Goal: Task Accomplishment & Management: Use online tool/utility

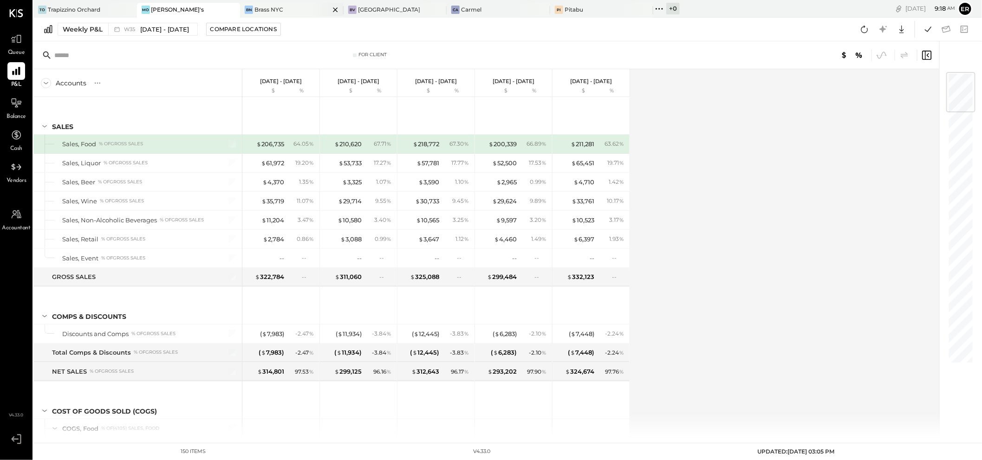
click at [311, 11] on div at bounding box center [327, 9] width 33 height 13
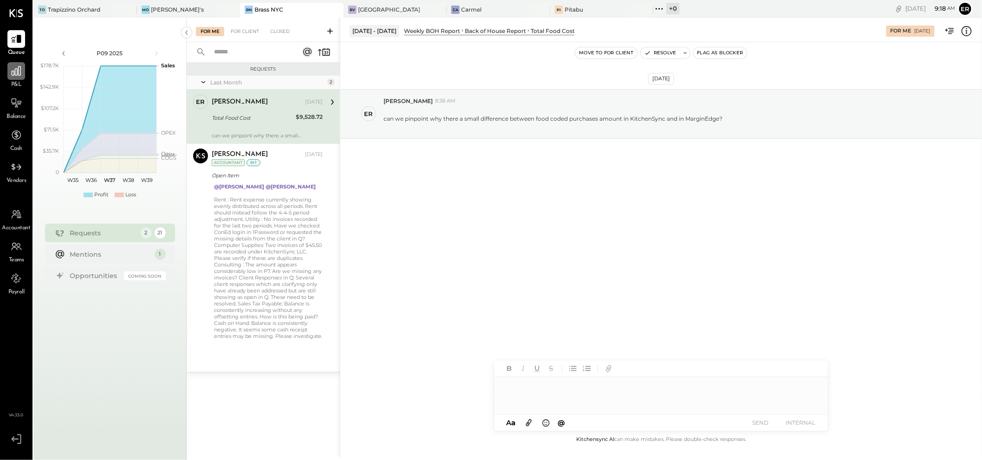
click at [14, 72] on icon at bounding box center [16, 70] width 9 height 9
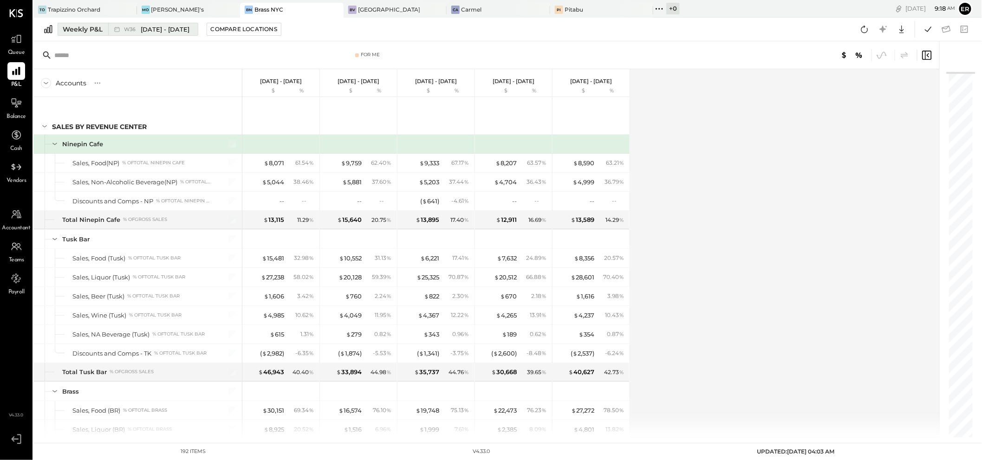
click at [127, 29] on span "W36" at bounding box center [131, 29] width 14 height 5
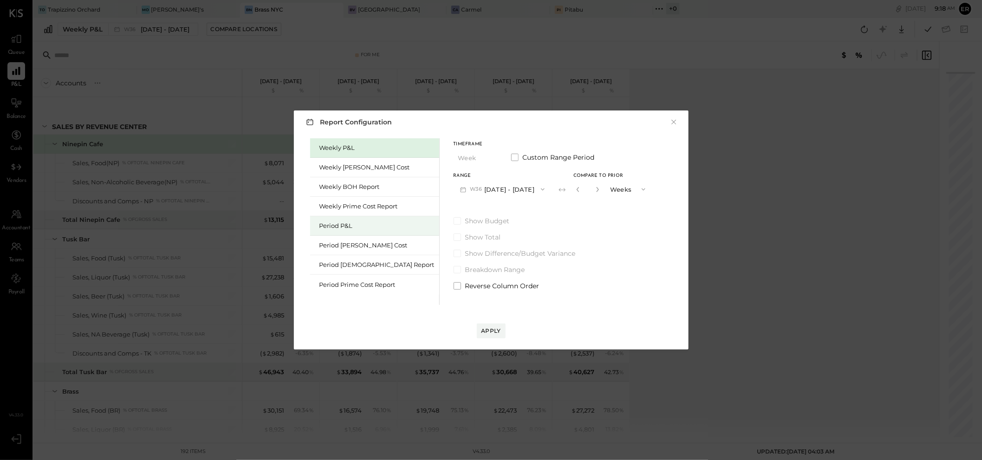
click at [338, 232] on div "Period P&L" at bounding box center [374, 226] width 129 height 20
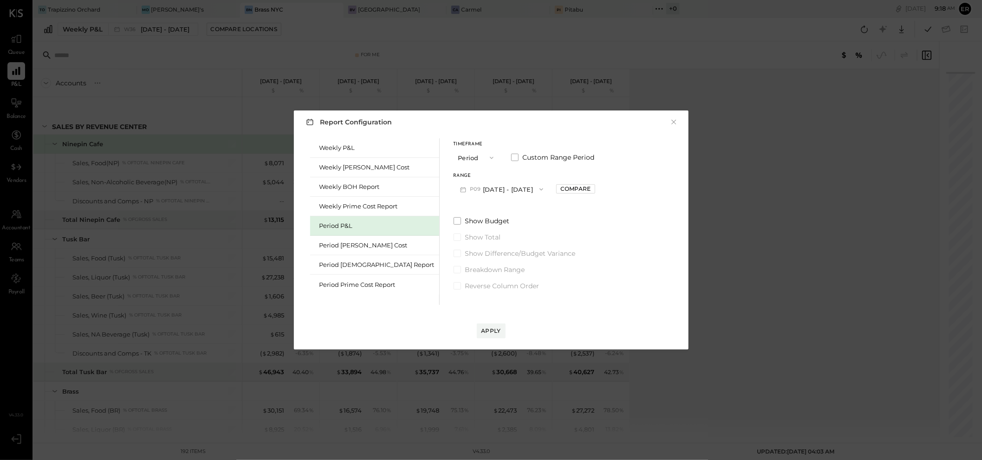
click at [491, 184] on button "P09 [DATE] - [DATE]" at bounding box center [502, 189] width 97 height 17
click at [490, 211] on span "[DATE] - [DATE]" at bounding box center [497, 210] width 44 height 8
click at [492, 329] on div "Apply" at bounding box center [492, 331] width 20 height 8
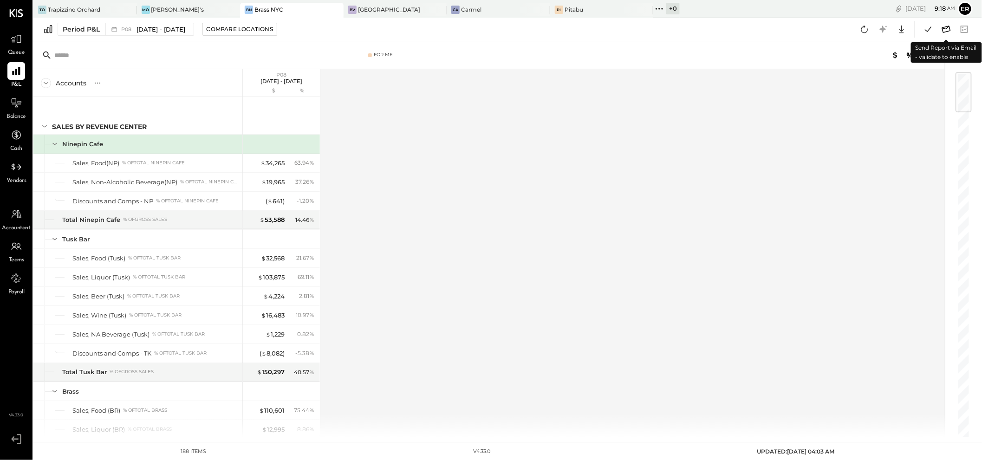
click at [946, 29] on icon at bounding box center [947, 29] width 12 height 12
click at [946, 29] on icon at bounding box center [946, 29] width 9 height 7
click at [13, 108] on icon at bounding box center [16, 103] width 12 height 12
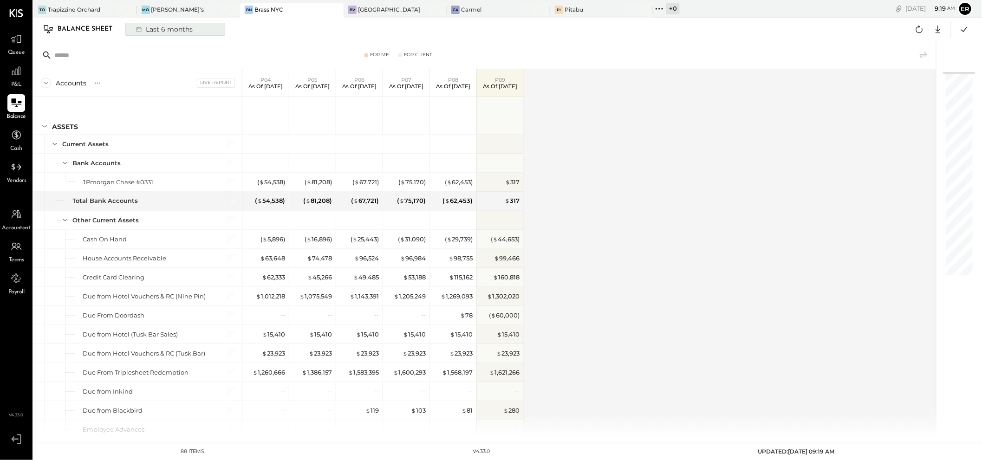
click at [168, 27] on div "Last 6 months" at bounding box center [164, 29] width 66 height 12
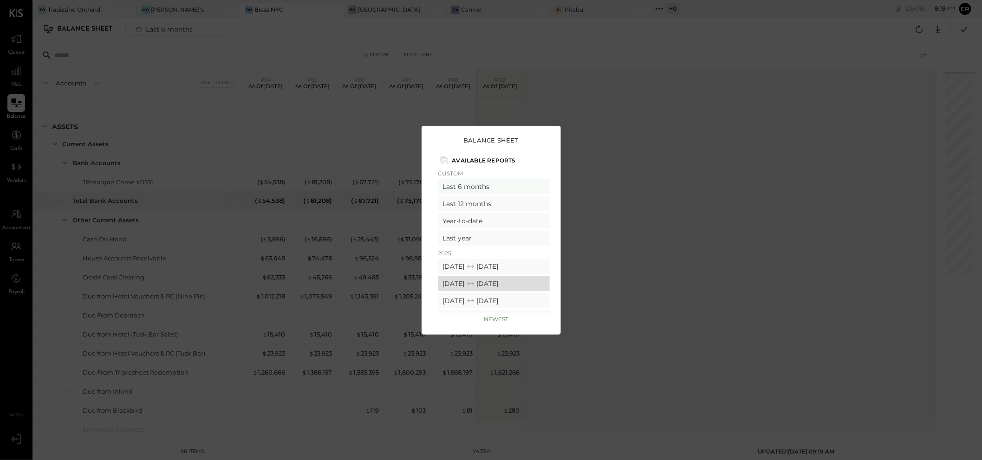
click at [517, 283] on div "[DATE] [DATE]" at bounding box center [493, 283] width 111 height 15
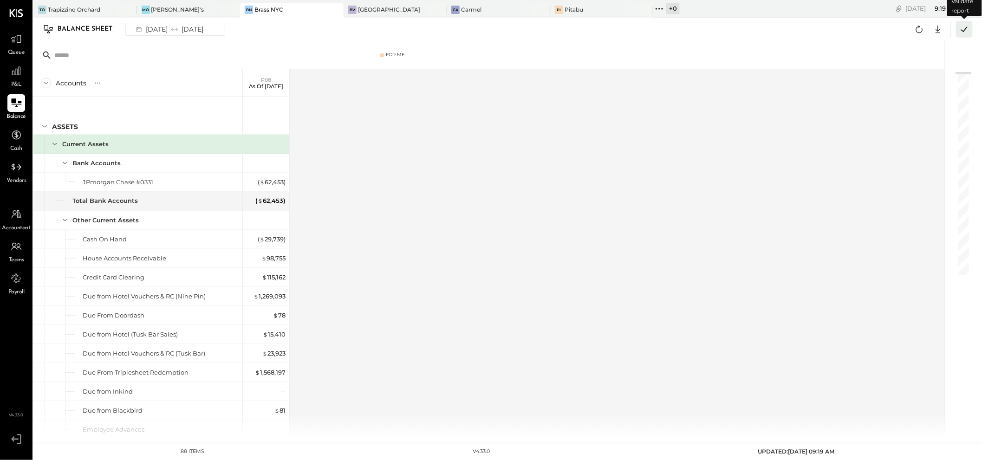
click at [961, 31] on icon at bounding box center [965, 29] width 12 height 12
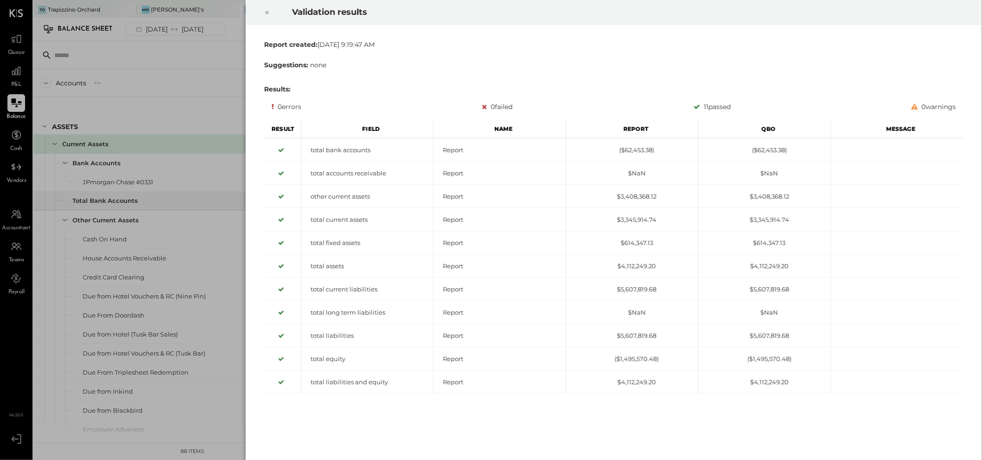
click at [221, 59] on div "Validation results Report created: [DATE] 9:19:47 AM Suggestions: none Results:…" at bounding box center [491, 230] width 982 height 460
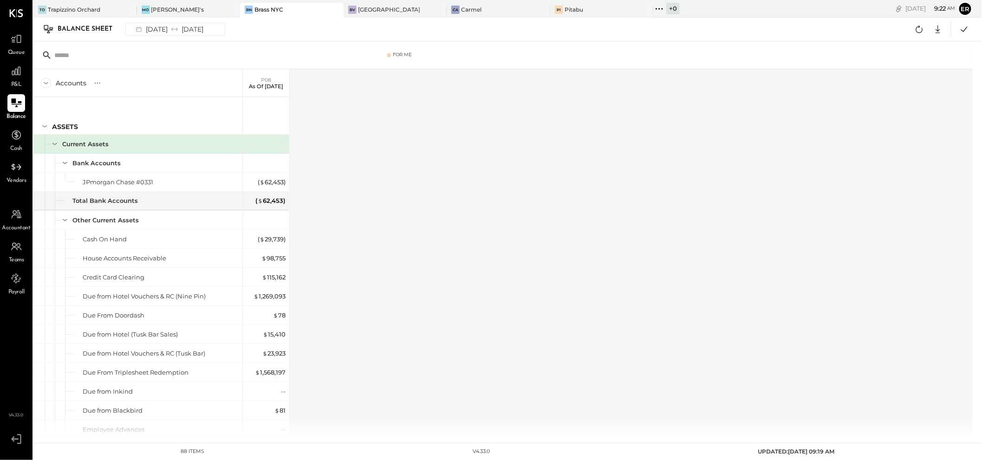
click at [12, 80] on div "P&L" at bounding box center [16, 75] width 18 height 27
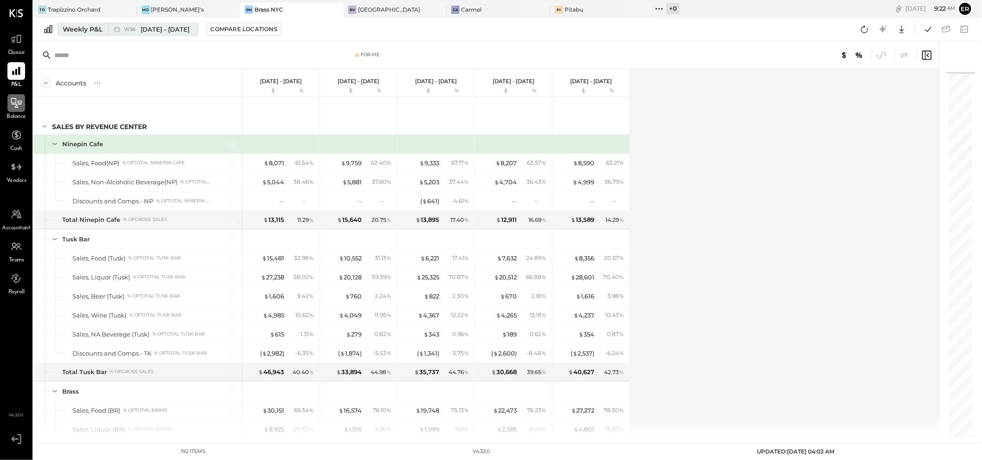
click at [166, 26] on span "[DATE] - [DATE]" at bounding box center [165, 29] width 49 height 9
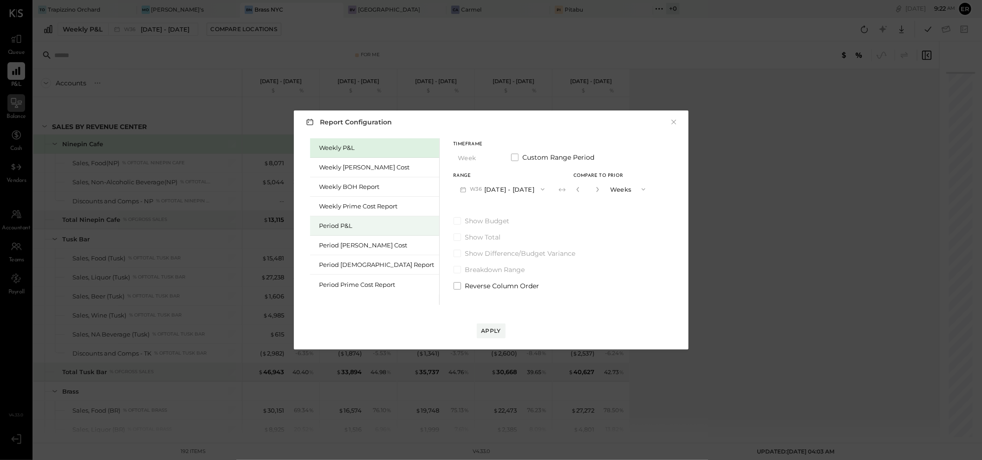
click at [353, 224] on div "Period P&L" at bounding box center [377, 226] width 115 height 9
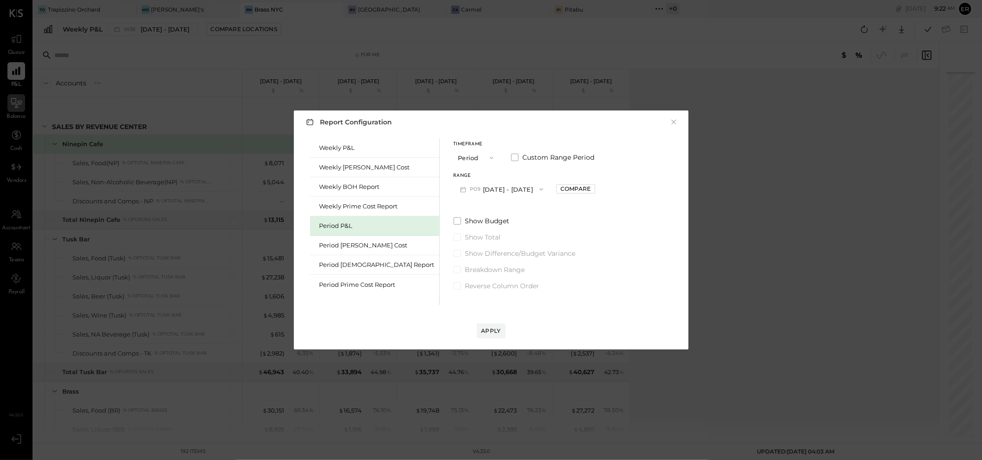
click at [505, 184] on button "P09 [DATE] - [DATE]" at bounding box center [502, 189] width 97 height 17
click at [488, 206] on span "[DATE] - [DATE]" at bounding box center [497, 210] width 44 height 8
click at [487, 335] on button "Apply" at bounding box center [491, 331] width 29 height 15
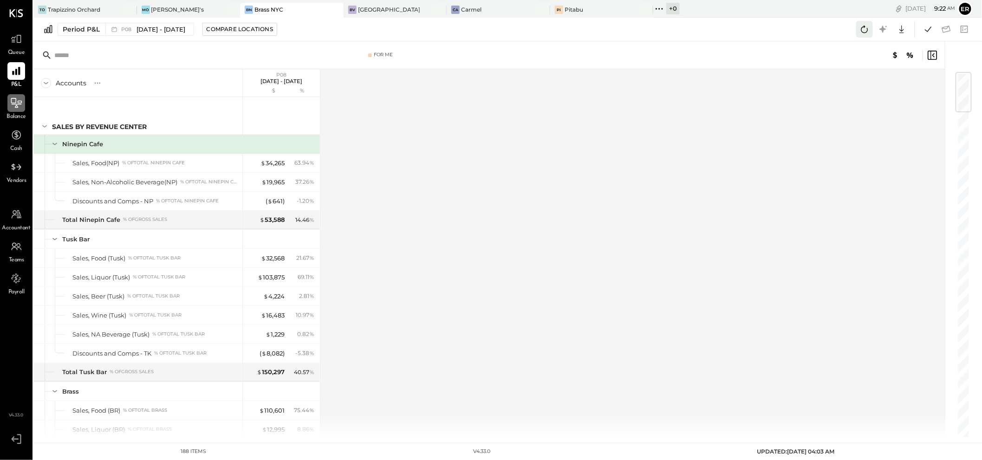
click at [864, 32] on icon at bounding box center [865, 29] width 7 height 7
click at [931, 28] on icon at bounding box center [928, 28] width 7 height 5
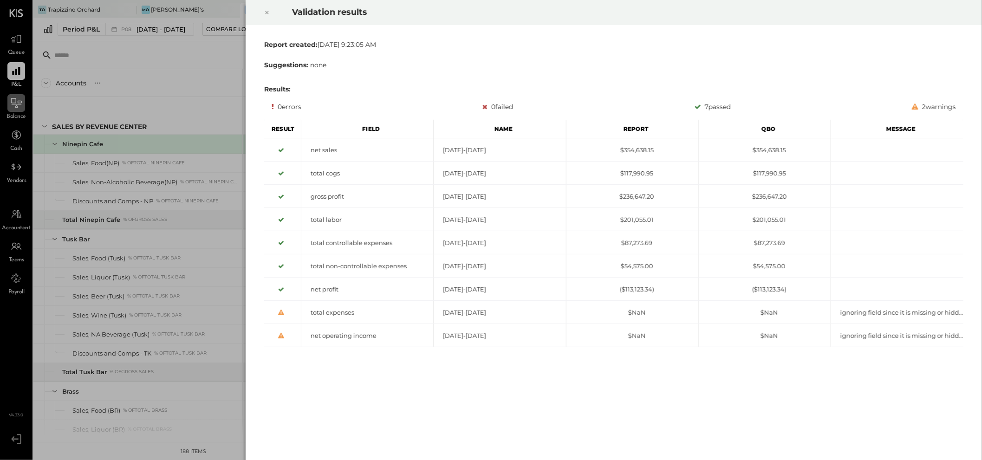
click at [579, 122] on div "Report" at bounding box center [632, 129] width 132 height 19
click at [211, 61] on div "Validation results Report created: [DATE] 9:23:05 AM Suggestions: none Results:…" at bounding box center [491, 230] width 982 height 460
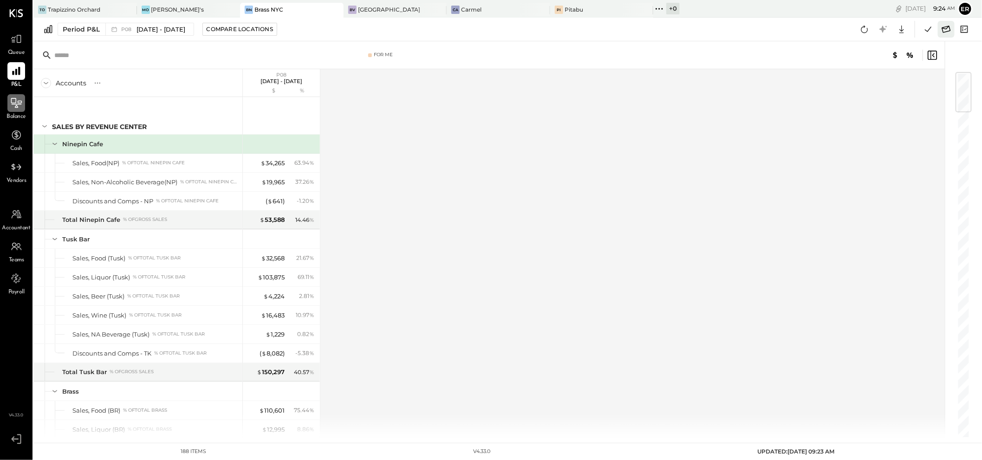
click at [949, 28] on icon at bounding box center [947, 29] width 12 height 12
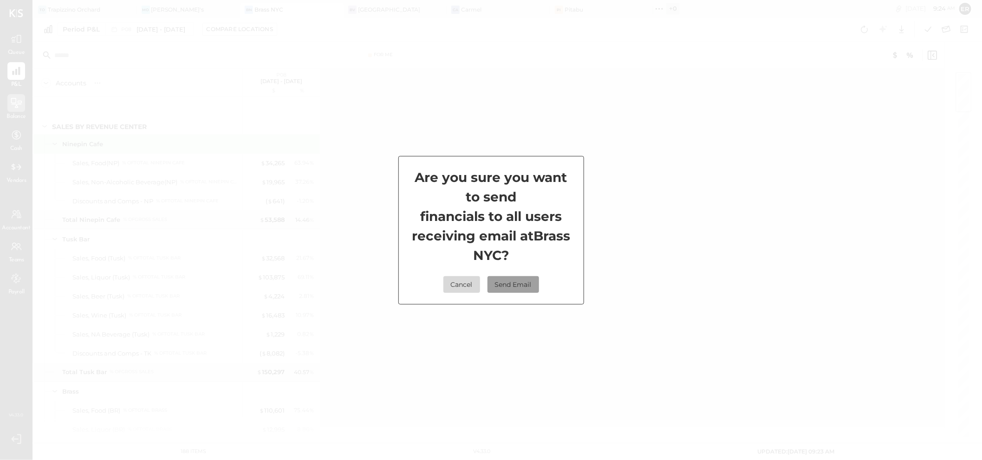
click at [524, 288] on button "Send Email" at bounding box center [514, 284] width 52 height 17
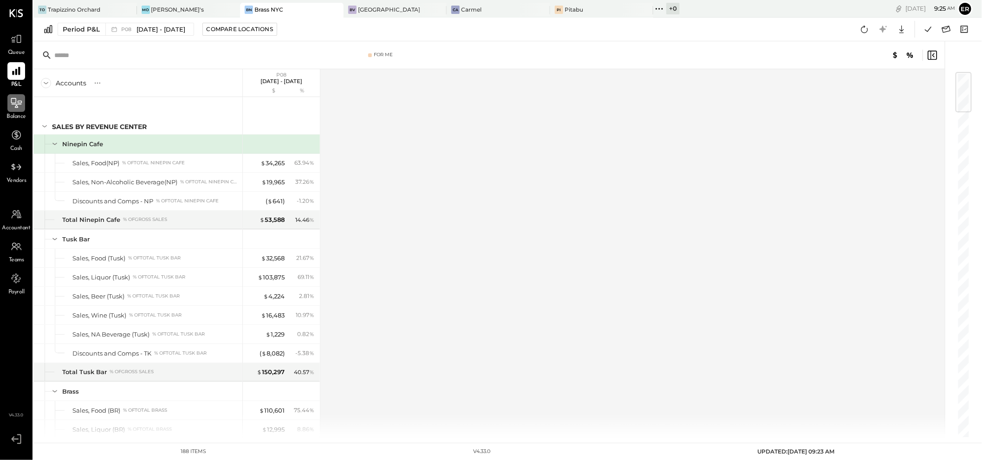
click at [7, 108] on div at bounding box center [16, 103] width 18 height 18
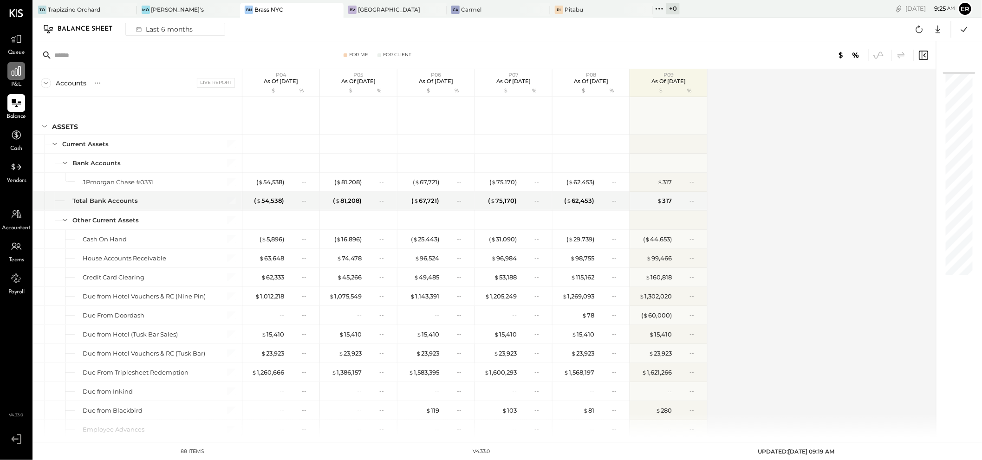
click at [10, 79] on div at bounding box center [16, 71] width 18 height 18
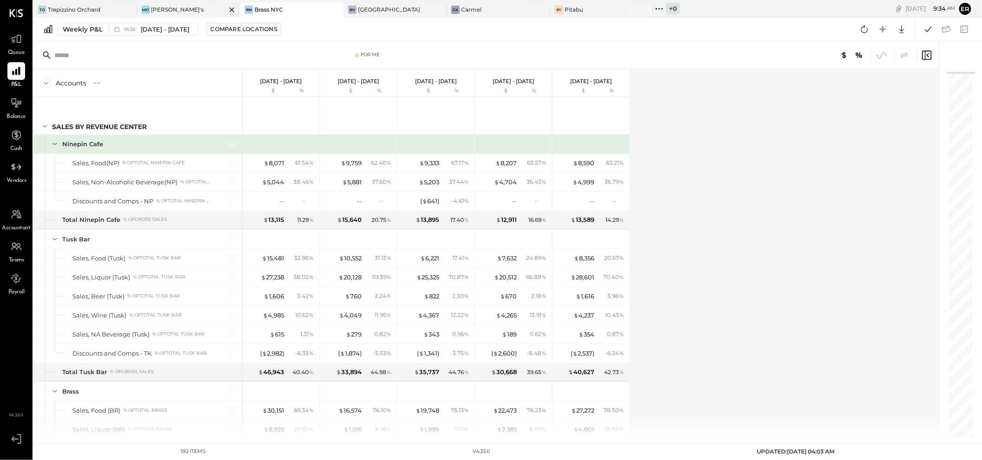
click at [170, 10] on div "[PERSON_NAME]'s" at bounding box center [182, 10] width 90 height 8
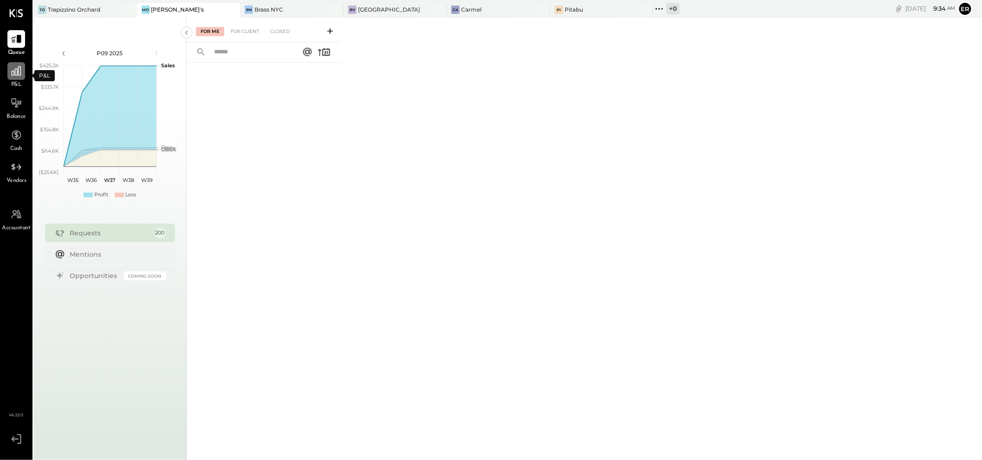
click at [18, 79] on div at bounding box center [16, 71] width 18 height 18
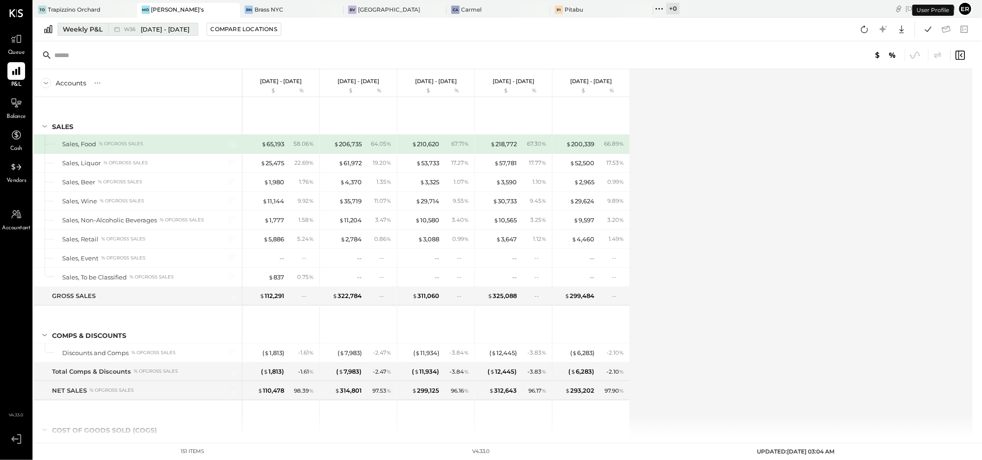
click at [178, 30] on span "[DATE] - [DATE]" at bounding box center [165, 29] width 49 height 9
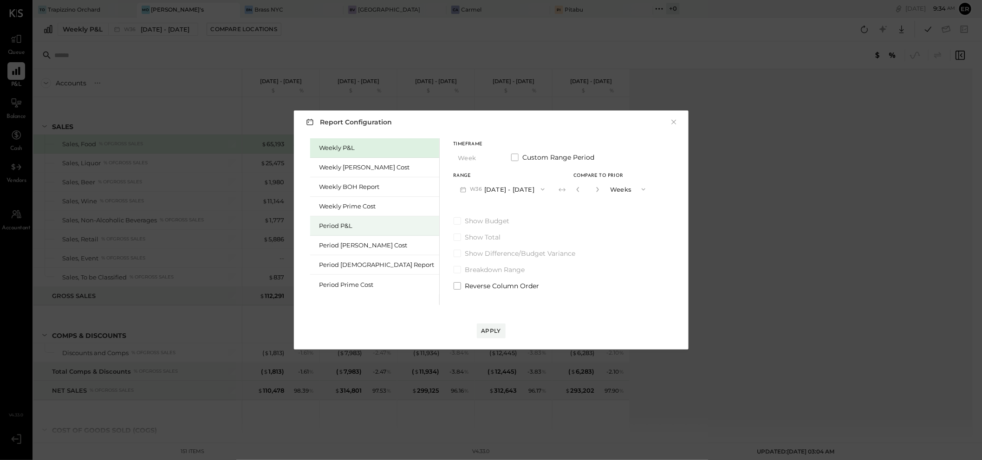
click at [338, 223] on div "Period P&L" at bounding box center [377, 226] width 115 height 9
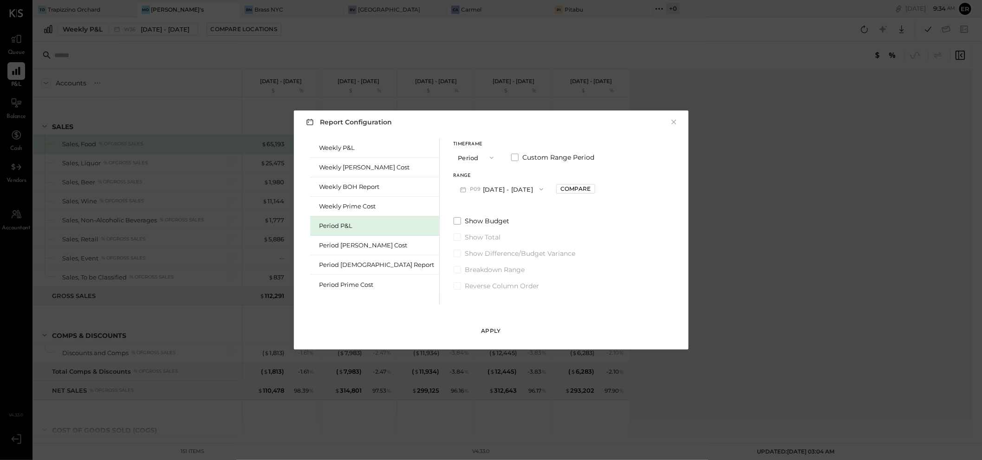
click at [490, 331] on div "Apply" at bounding box center [492, 331] width 20 height 8
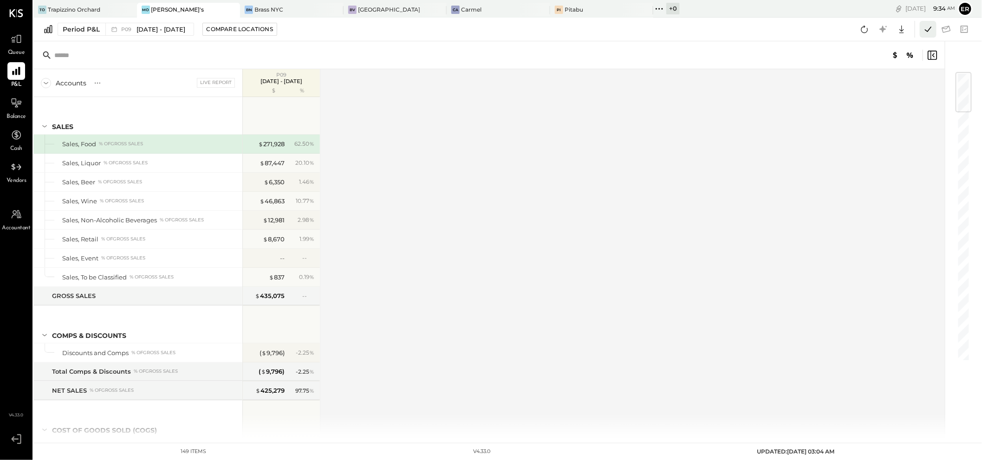
click at [931, 26] on icon at bounding box center [928, 28] width 7 height 5
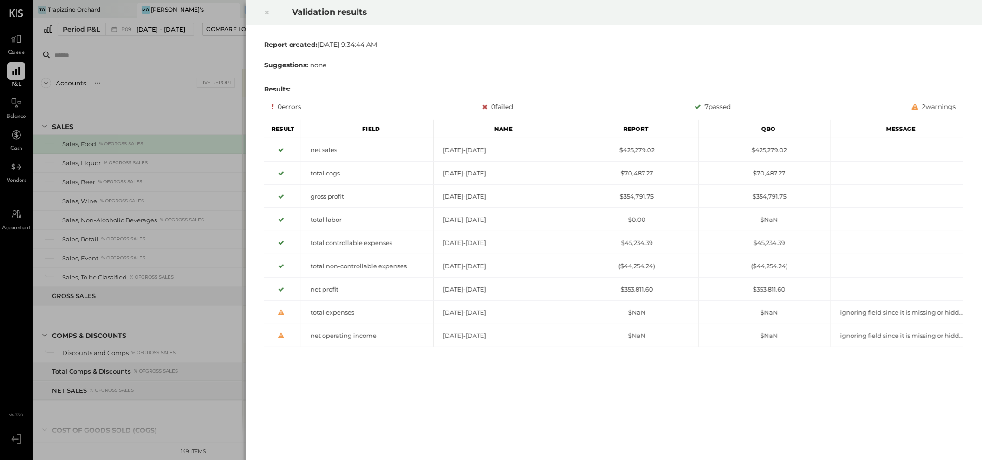
click at [149, 100] on div "Validation results Report created: [DATE] 9:34:44 AM Suggestions: none Results:…" at bounding box center [491, 230] width 982 height 460
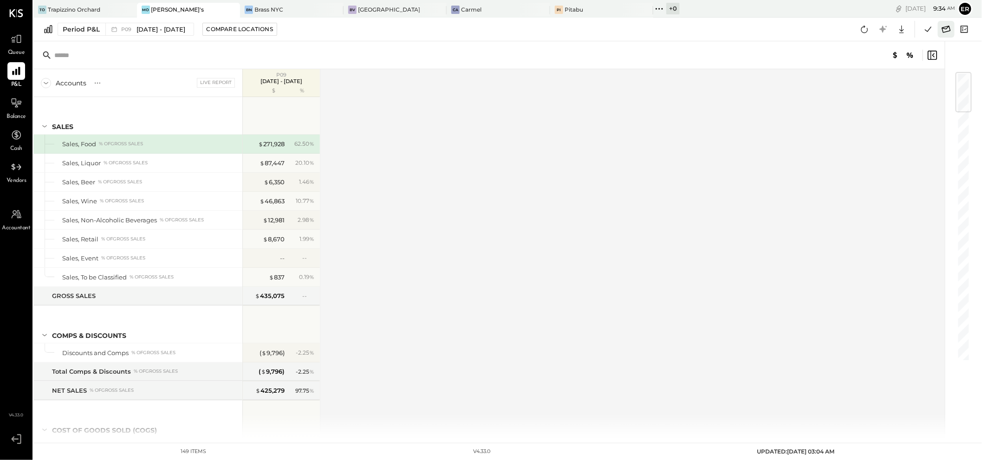
click at [947, 32] on icon at bounding box center [946, 29] width 9 height 7
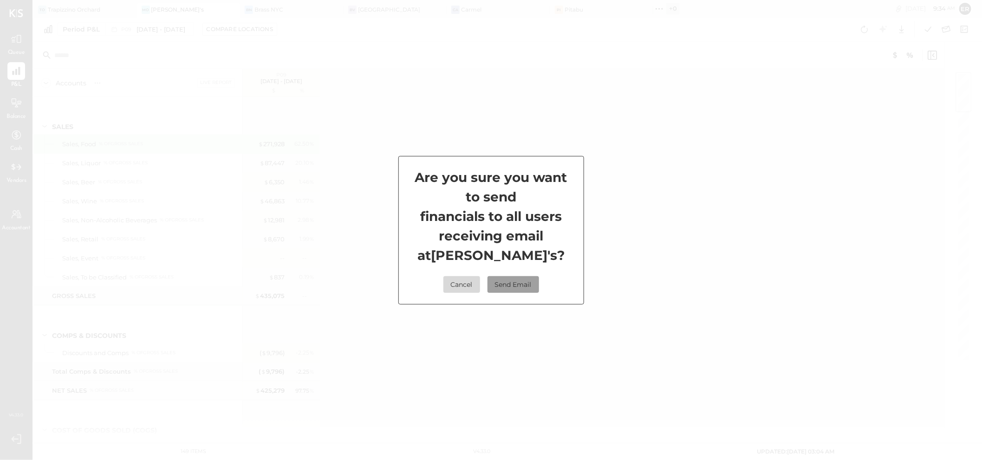
click at [514, 285] on button "Send Email" at bounding box center [514, 284] width 52 height 17
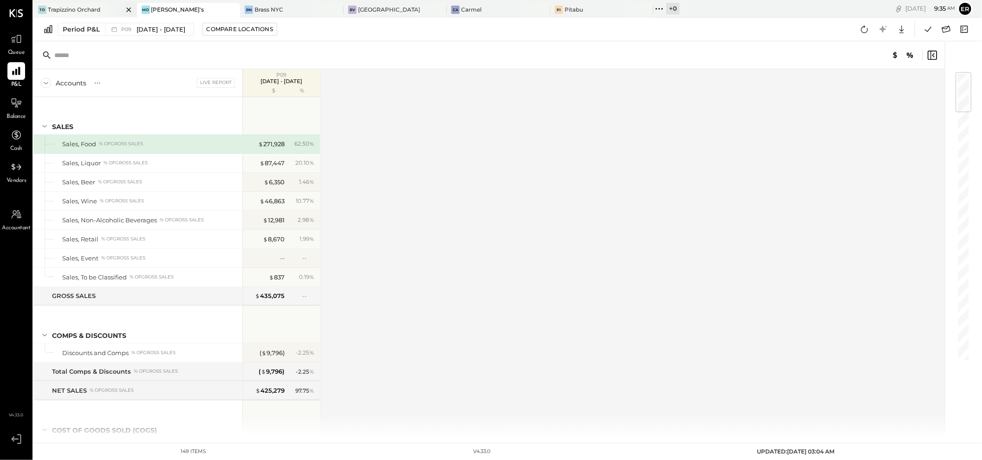
click at [75, 7] on div "Trapizzino Orchard" at bounding box center [74, 10] width 52 height 8
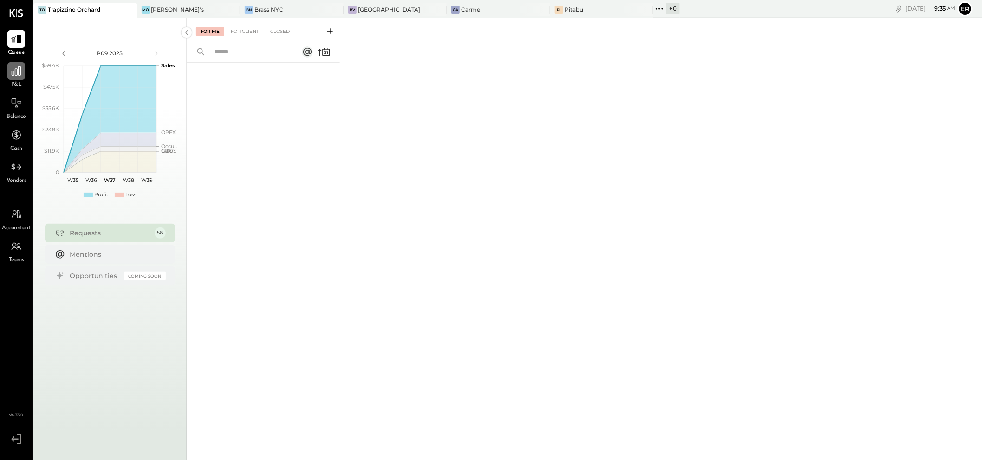
click at [15, 76] on icon at bounding box center [16, 71] width 12 height 12
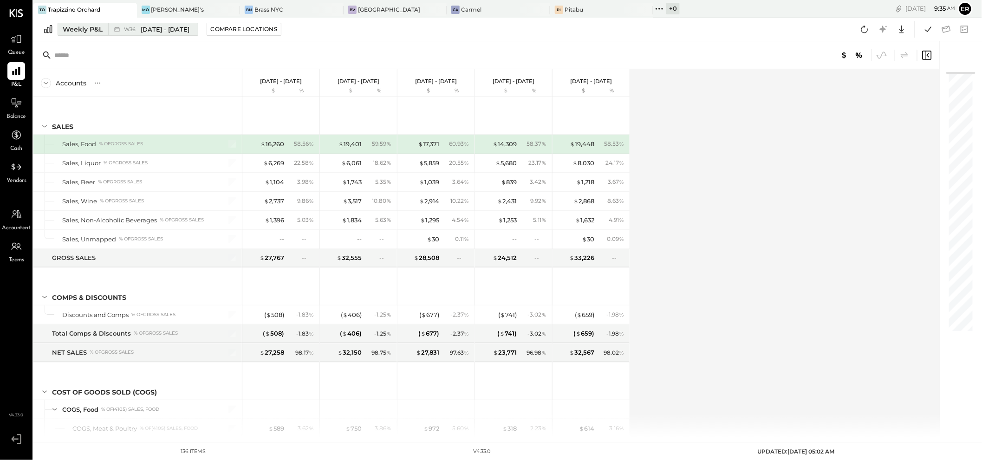
click at [169, 30] on span "[DATE] - [DATE]" at bounding box center [165, 29] width 49 height 9
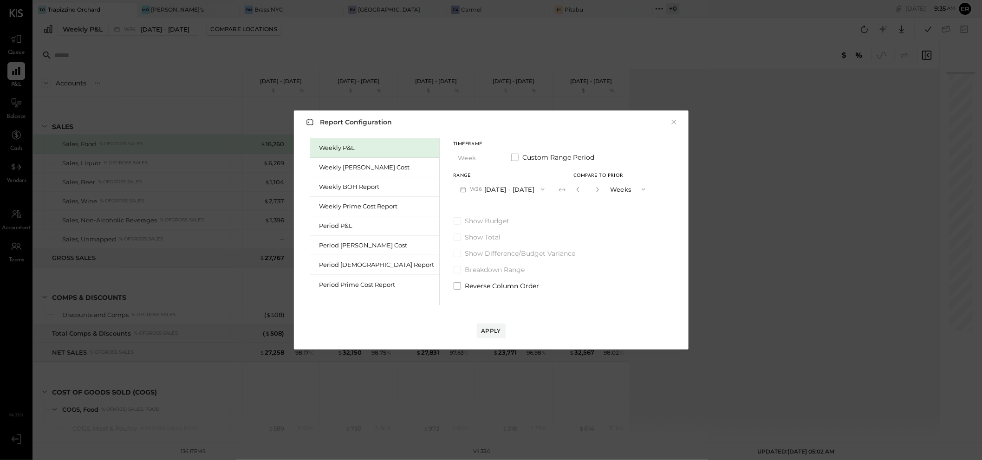
click at [495, 193] on button "W36 [DATE] - [DATE]" at bounding box center [503, 189] width 98 height 17
click at [346, 224] on div "Period P&L" at bounding box center [377, 226] width 115 height 9
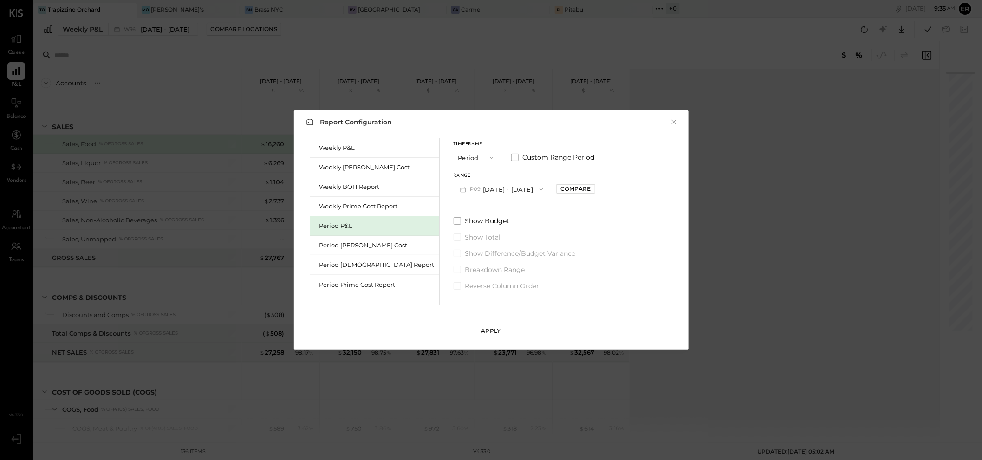
click at [492, 330] on div "Apply" at bounding box center [492, 331] width 20 height 8
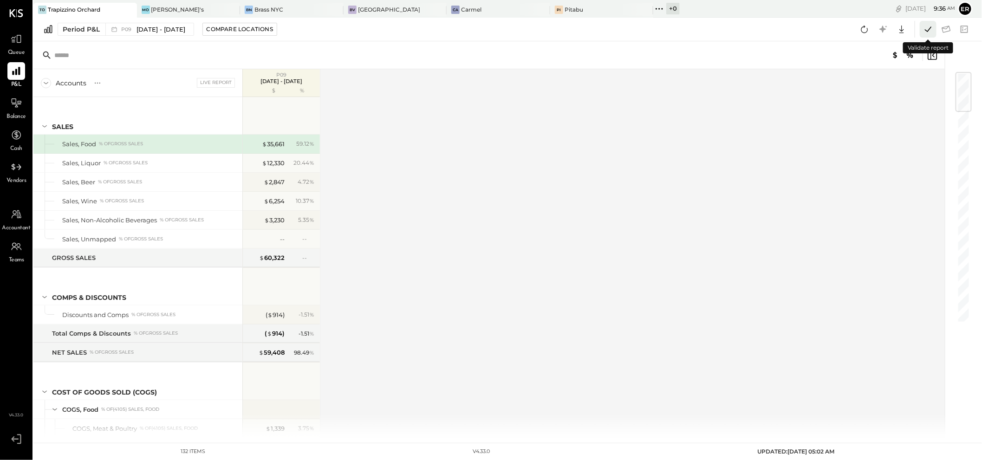
click at [932, 30] on icon at bounding box center [929, 29] width 12 height 12
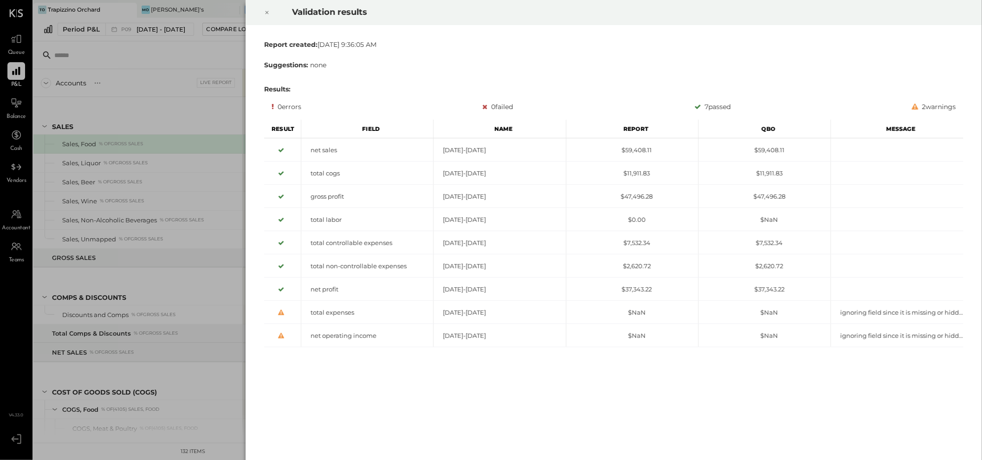
click at [126, 56] on div "Validation results Report created: [DATE] 9:36:05 AM Suggestions: none Results:…" at bounding box center [491, 230] width 982 height 460
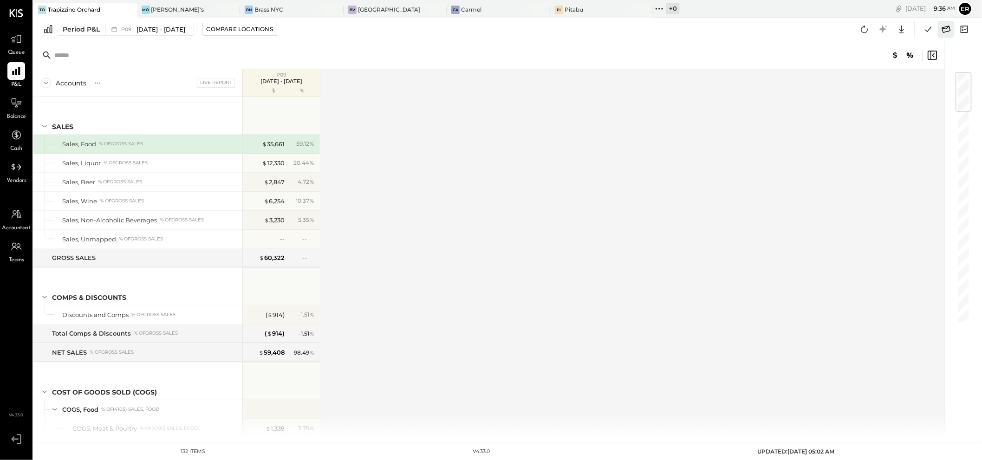
click at [948, 31] on icon at bounding box center [946, 29] width 9 height 7
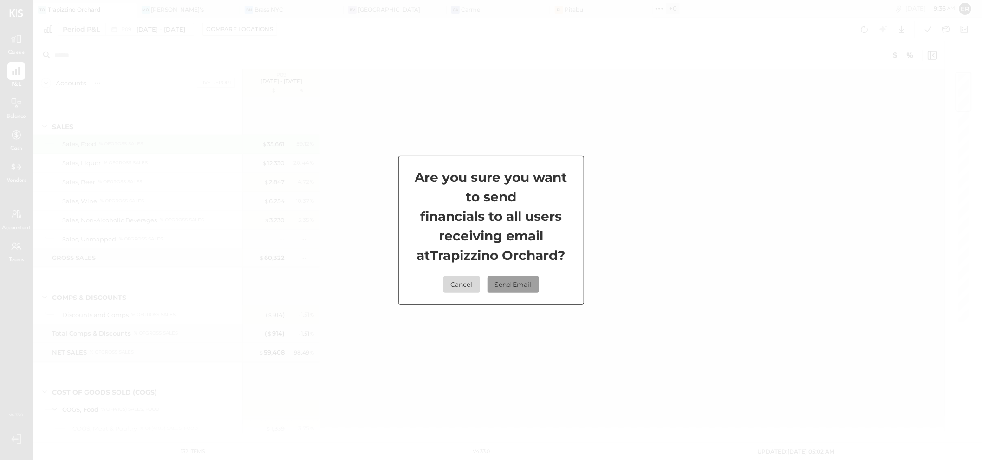
click at [506, 282] on button "Send Email" at bounding box center [514, 284] width 52 height 17
